Goal: Task Accomplishment & Management: Manage account settings

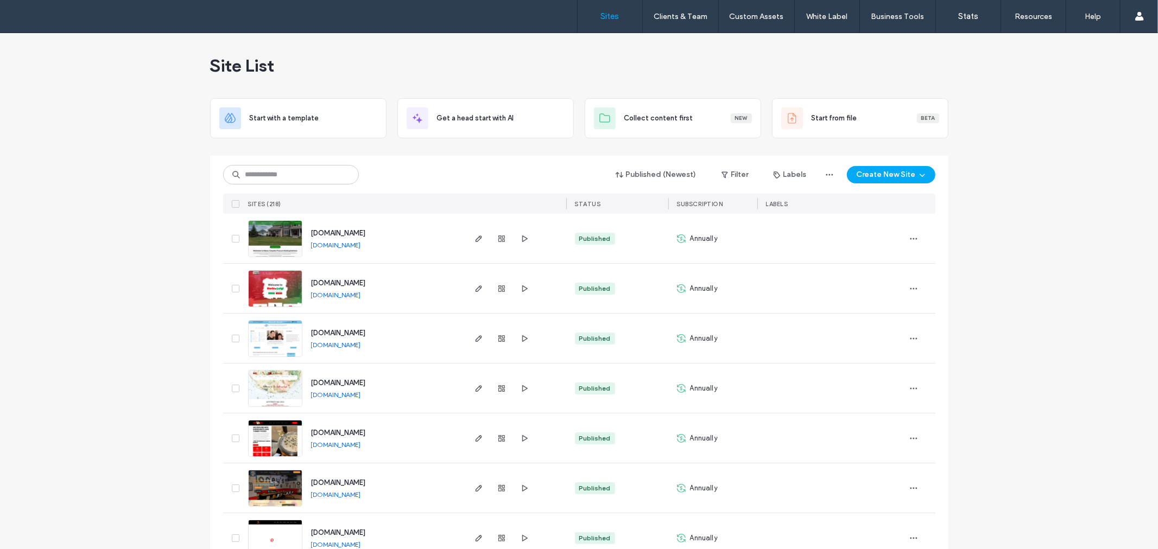
scroll to position [442, 0]
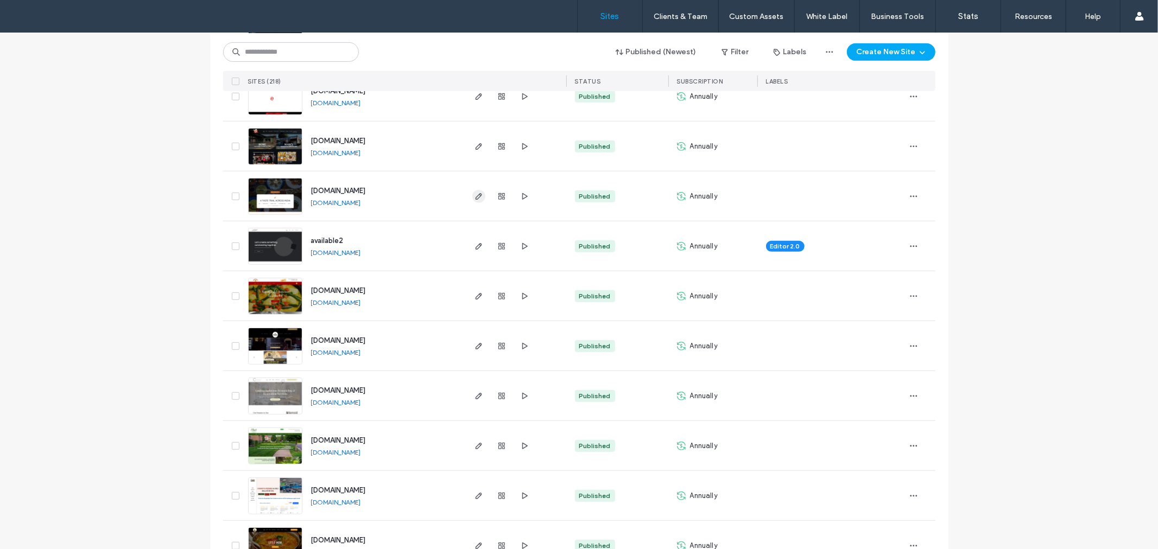
click at [475, 198] on icon "button" at bounding box center [478, 196] width 9 height 9
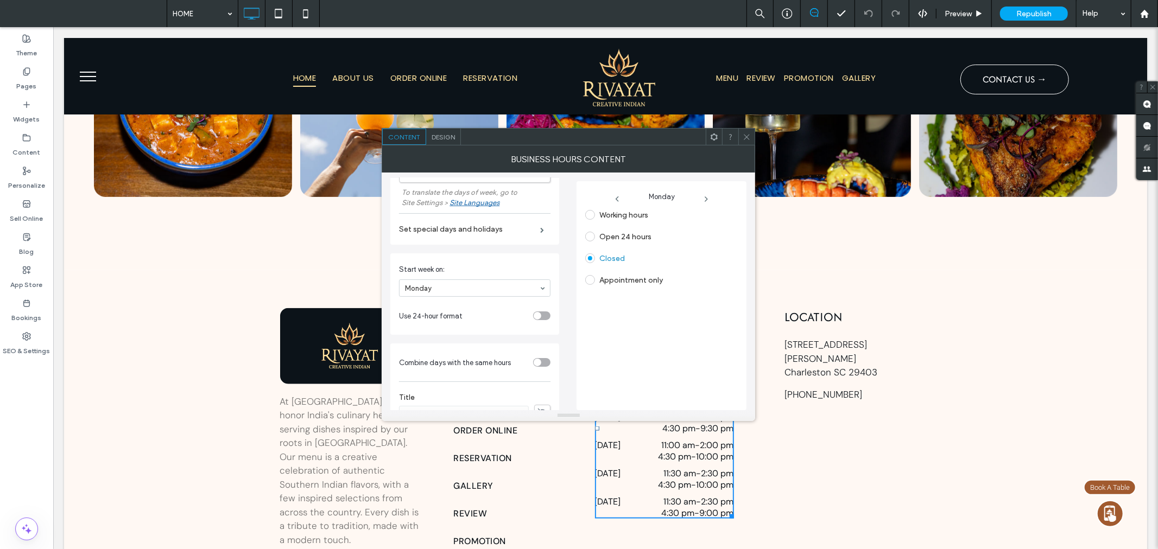
scroll to position [236, 0]
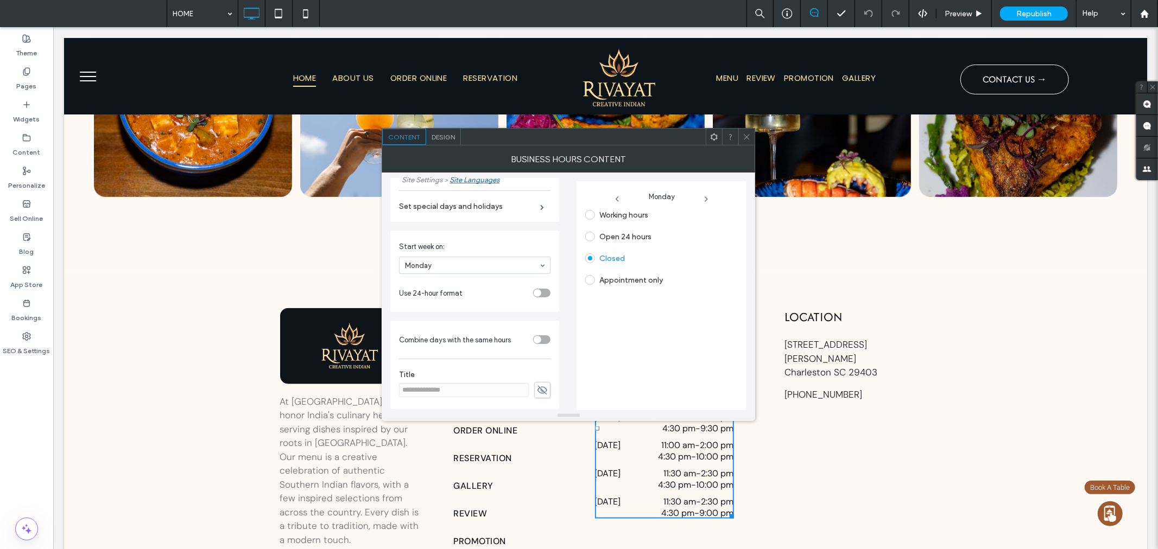
click at [535, 342] on div "toggle" at bounding box center [537, 340] width 8 height 8
click at [746, 134] on icon at bounding box center [746, 137] width 8 height 8
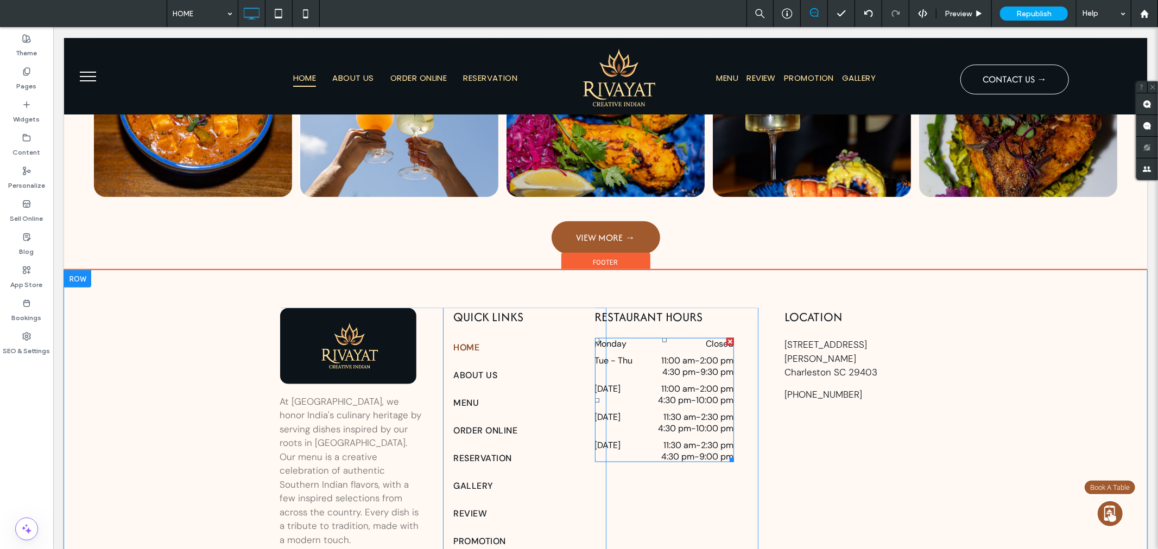
click at [677, 383] on time "11:00 am" at bounding box center [678, 388] width 34 height 11
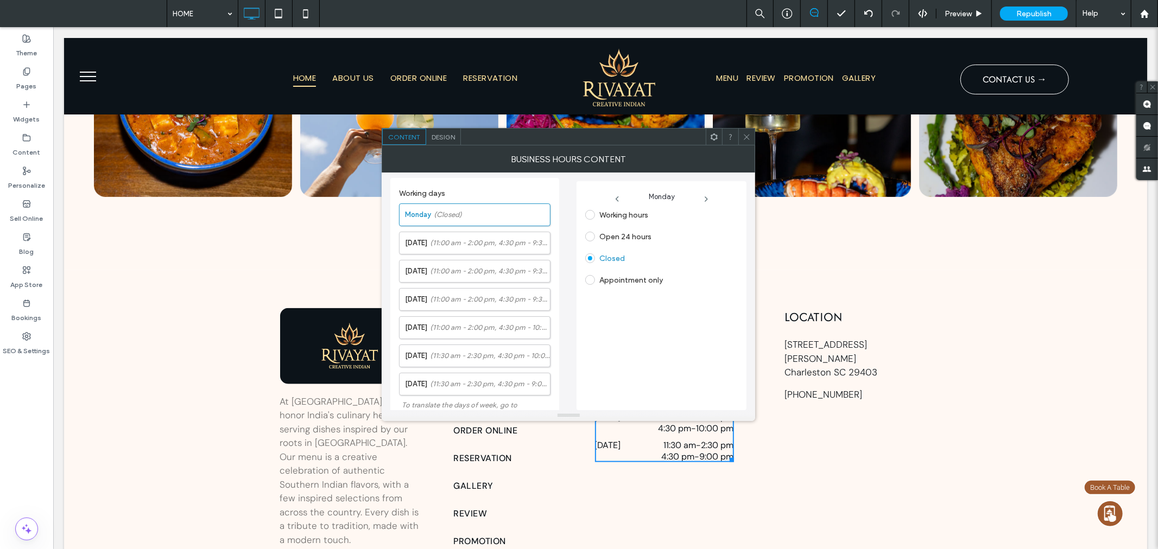
scroll to position [221, 0]
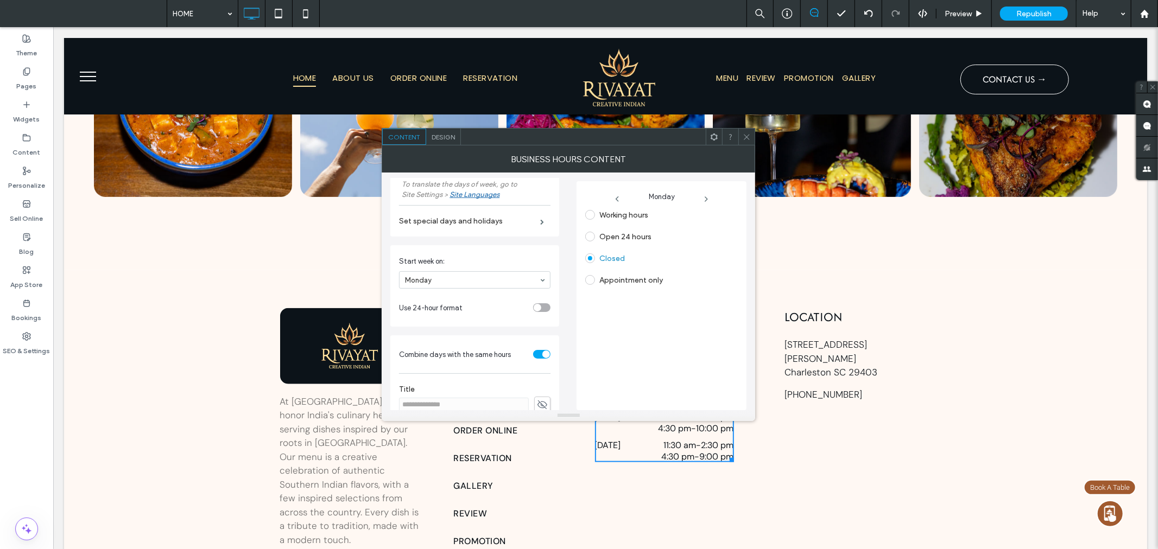
click at [533, 357] on div "toggle" at bounding box center [541, 354] width 17 height 9
click at [538, 336] on div "**********" at bounding box center [474, 379] width 169 height 88
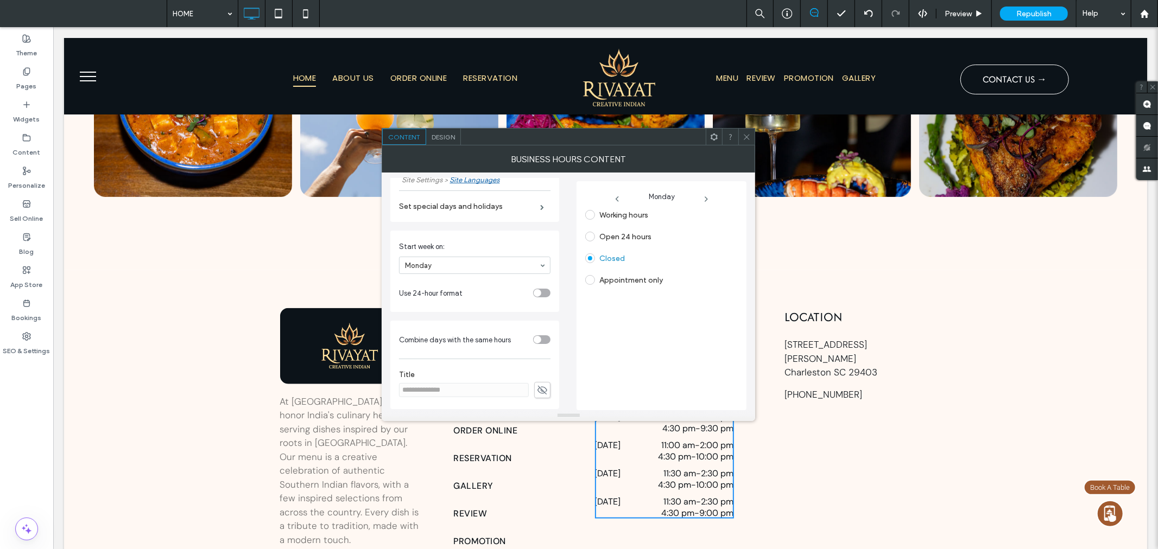
click at [746, 138] on icon at bounding box center [746, 137] width 8 height 8
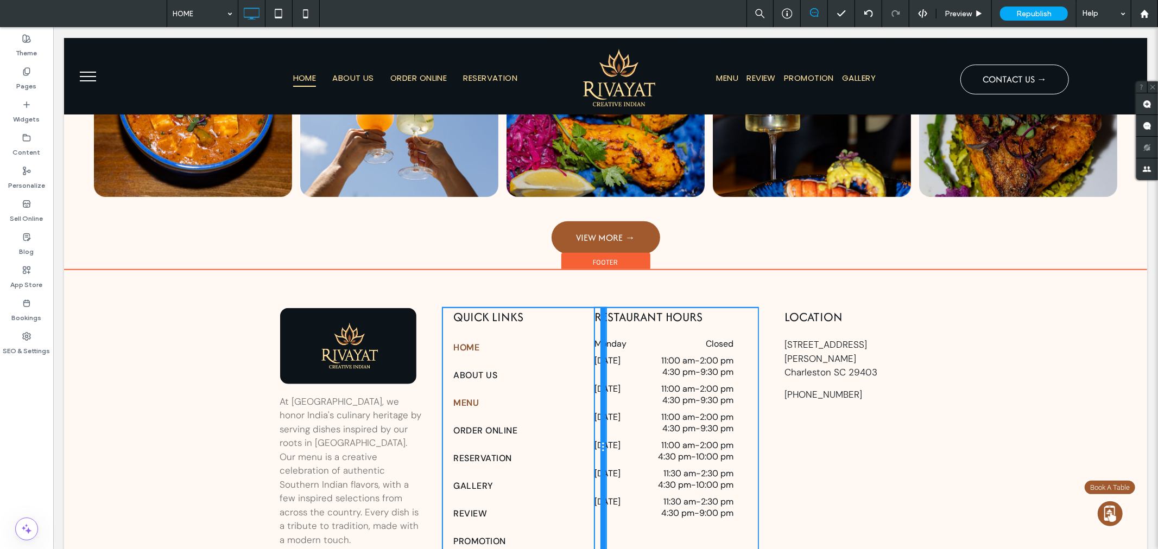
drag, startPoint x: 599, startPoint y: 315, endPoint x: 581, endPoint y: 314, distance: 18.5
click at [581, 314] on div "QUICK LINKS HOME ABOUT US MENU ORDER ONLINE RESERVATION GALLERY REVIEW PROMOTIO…" at bounding box center [523, 447] width 163 height 278
